Goal: Book appointment/travel/reservation

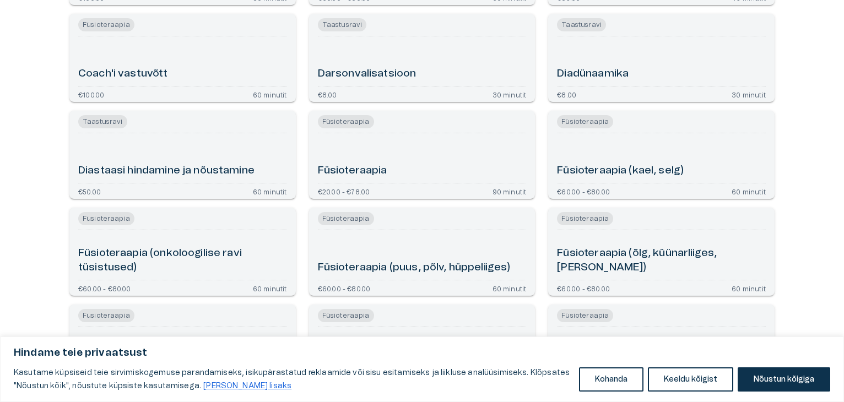
click at [721, 170] on div "Füsioteraapia (kael, selg)" at bounding box center [661, 158] width 209 height 41
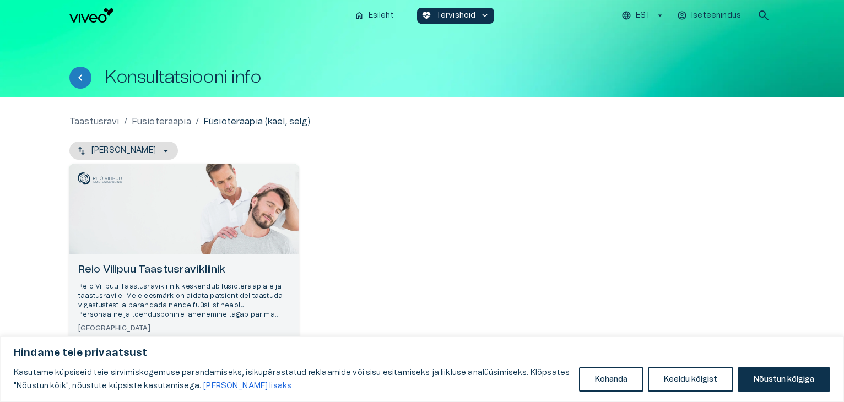
scroll to position [62, 0]
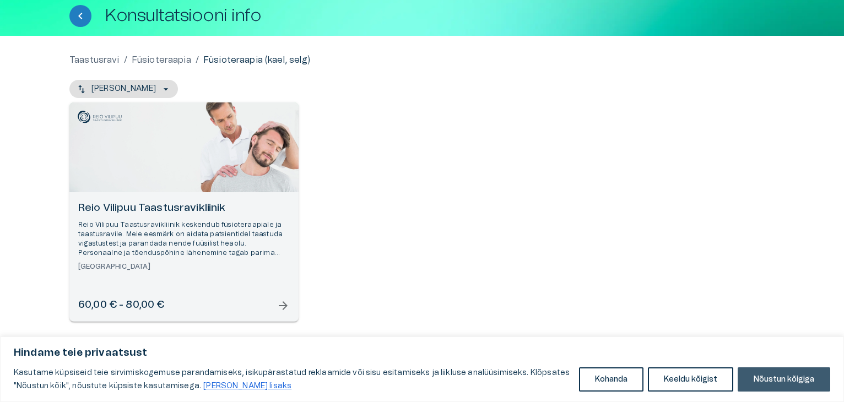
click at [776, 377] on button "Nõustun kõigiga" at bounding box center [783, 379] width 93 height 24
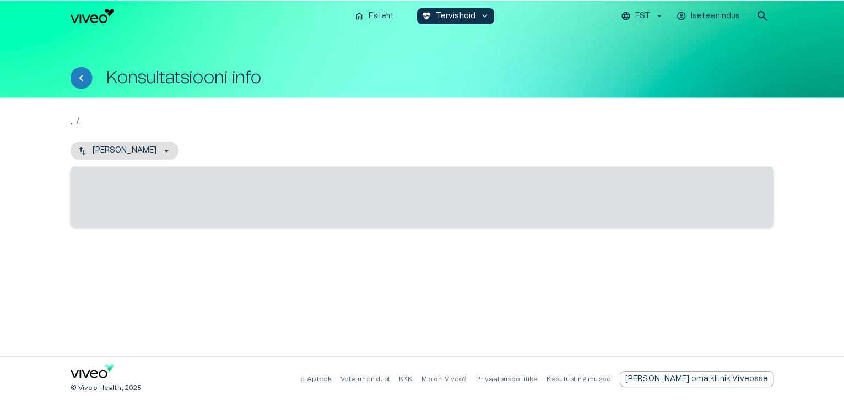
scroll to position [62, 0]
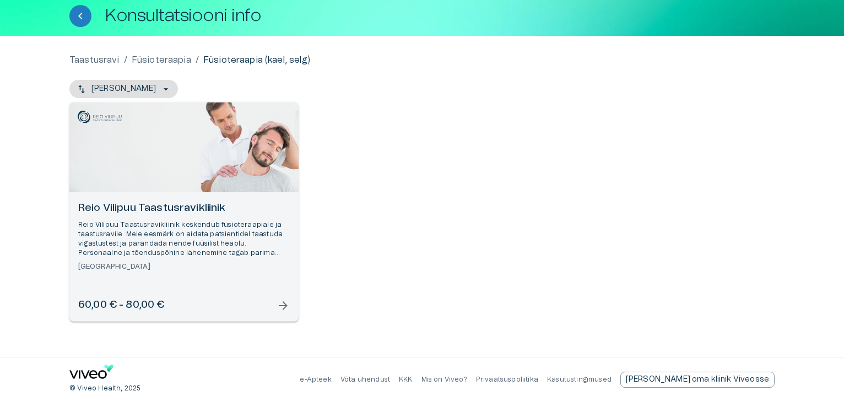
click at [280, 308] on span "arrow_forward" at bounding box center [282, 305] width 13 height 13
